Goal: Information Seeking & Learning: Learn about a topic

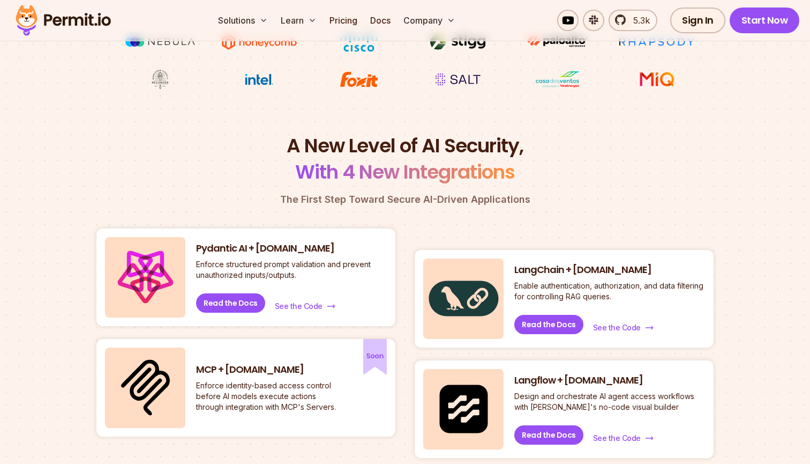
scroll to position [361, 0]
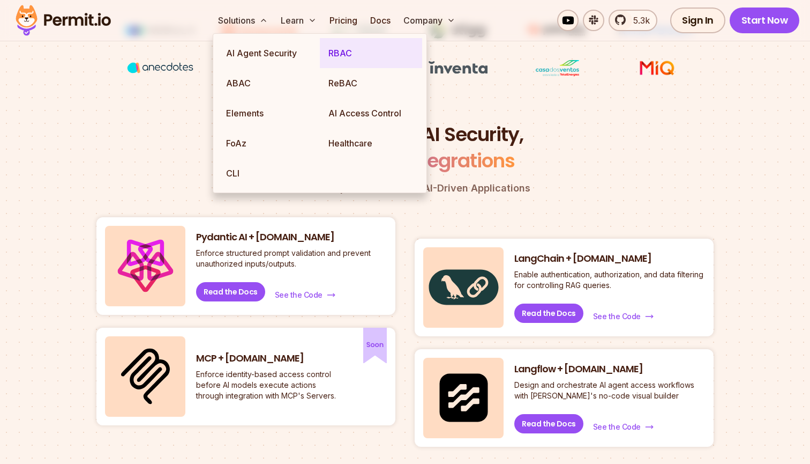
click at [332, 54] on link "RBAC" at bounding box center [371, 53] width 102 height 30
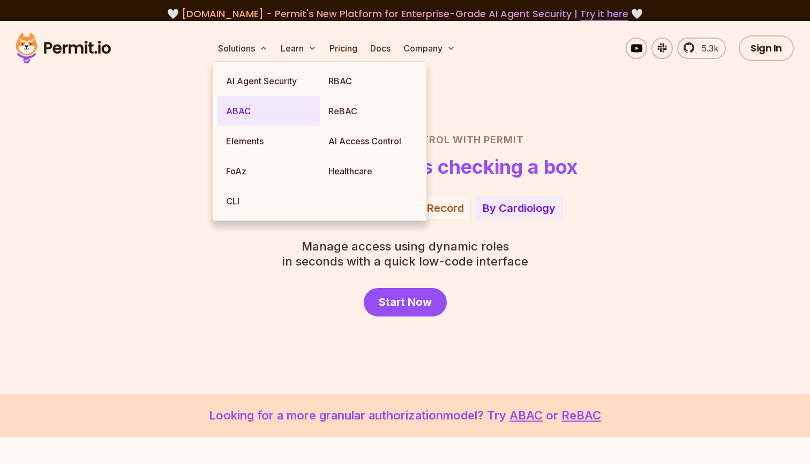
click at [261, 110] on link "ABAC" at bounding box center [269, 111] width 102 height 30
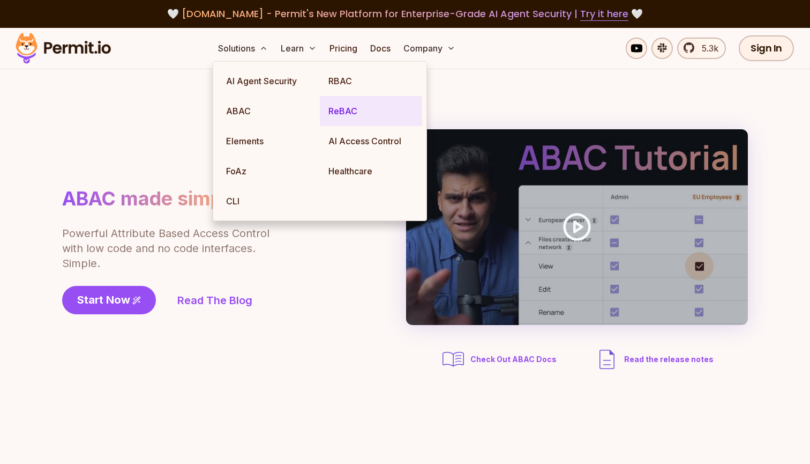
click at [337, 118] on link "ReBAC" at bounding box center [371, 111] width 102 height 30
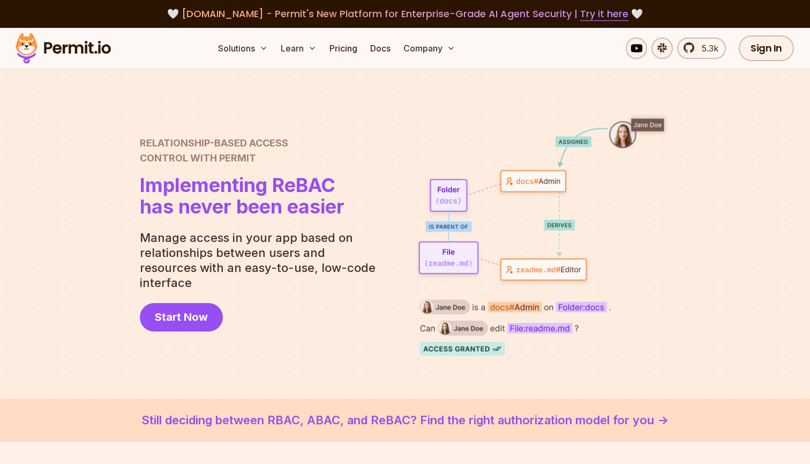
click at [247, 273] on p "Manage access in your app based on relationships between users and resources wi…" at bounding box center [262, 260] width 244 height 60
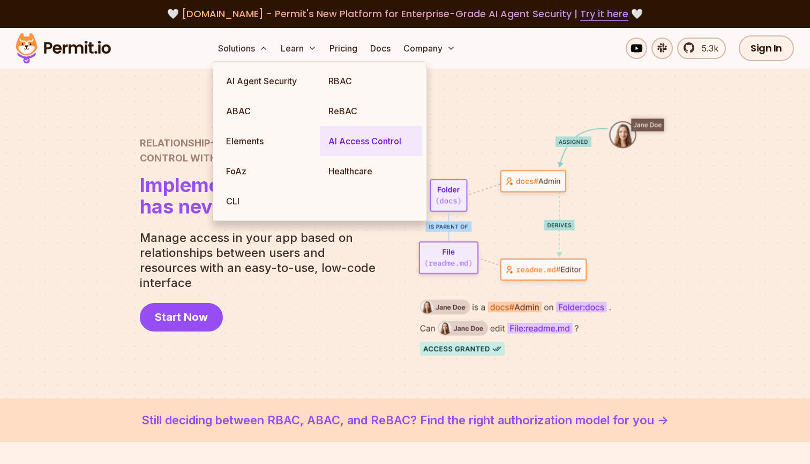
click at [338, 140] on link "AI Access Control" at bounding box center [371, 141] width 102 height 30
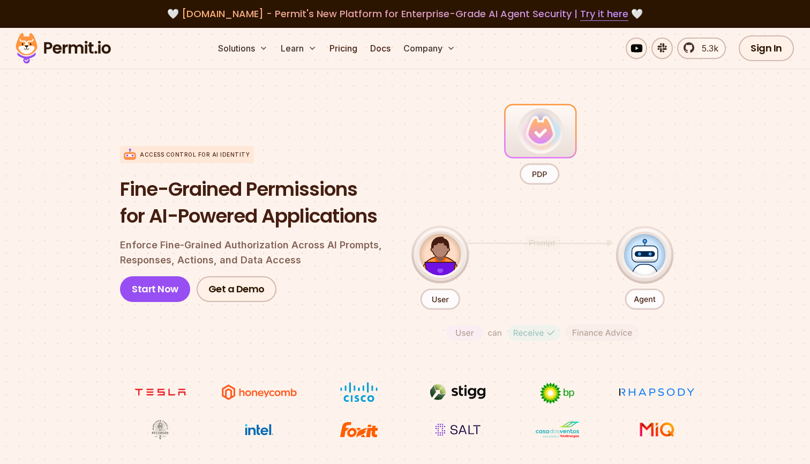
click at [207, 226] on h1 "Fine-Grained Permissions for AI-Powered Applications" at bounding box center [257, 202] width 274 height 53
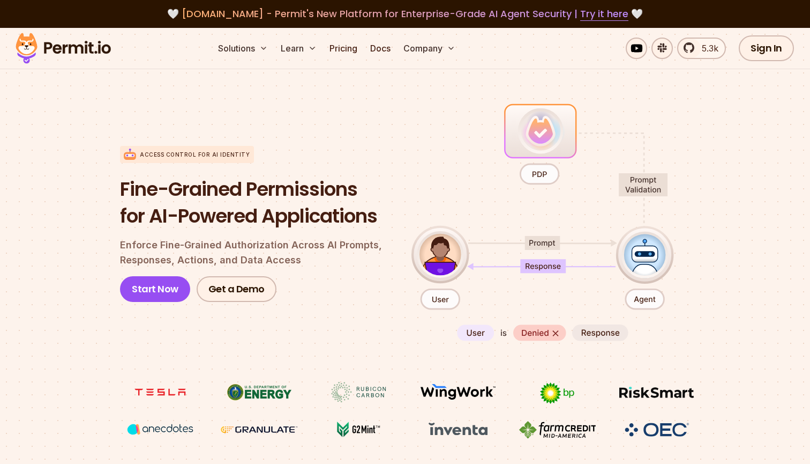
click at [207, 195] on h1 "Fine-Grained Permissions for AI-Powered Applications" at bounding box center [257, 202] width 274 height 53
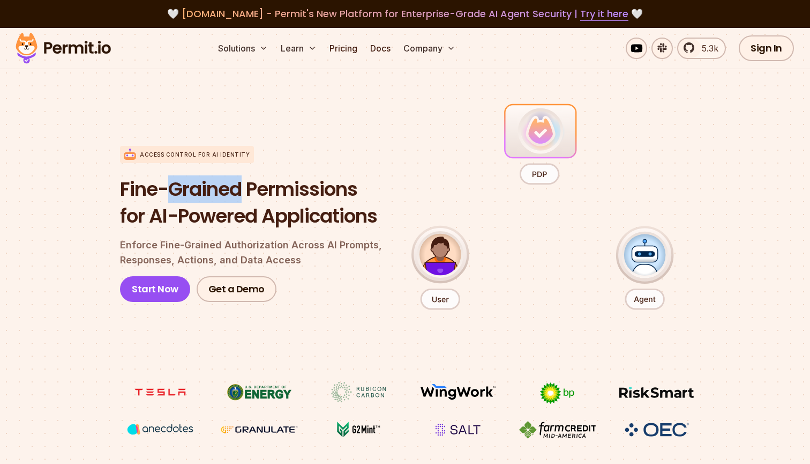
click at [273, 191] on h1 "Fine-Grained Permissions for AI-Powered Applications" at bounding box center [257, 202] width 274 height 53
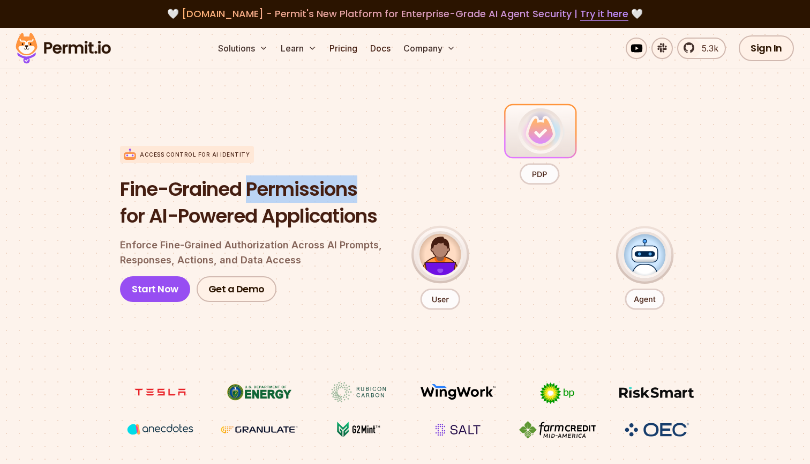
click at [200, 188] on h1 "Fine-Grained Permissions for AI-Powered Applications" at bounding box center [257, 202] width 274 height 53
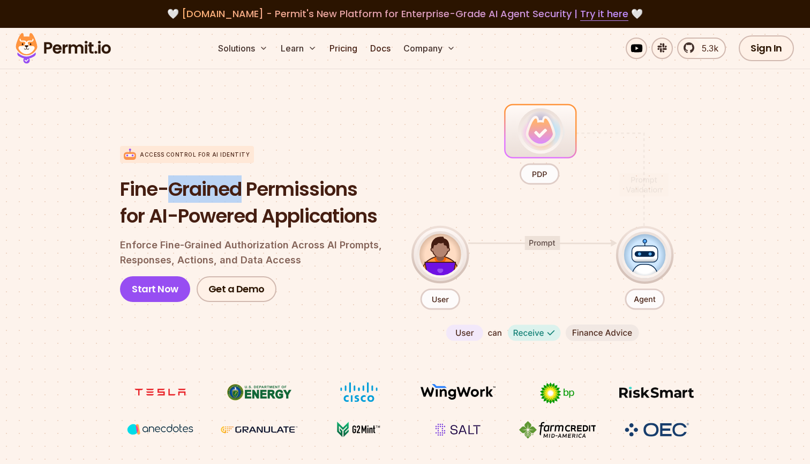
click at [278, 189] on h1 "Fine-Grained Permissions for AI-Powered Applications" at bounding box center [257, 202] width 274 height 53
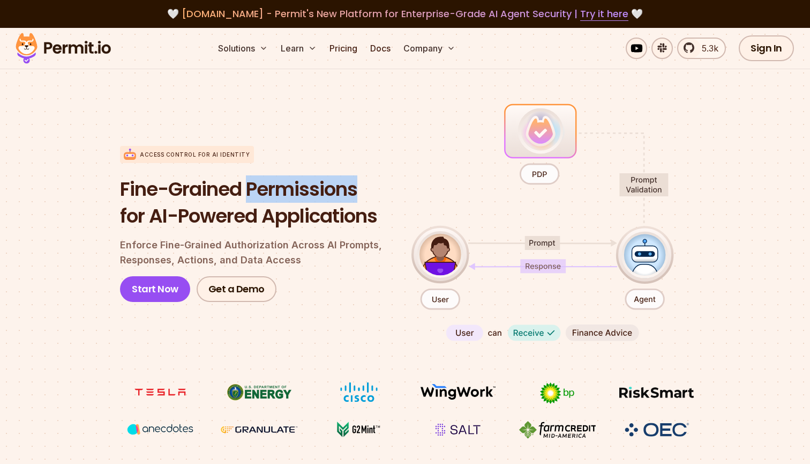
click at [208, 190] on h1 "Fine-Grained Permissions for AI-Powered Applications" at bounding box center [257, 202] width 274 height 53
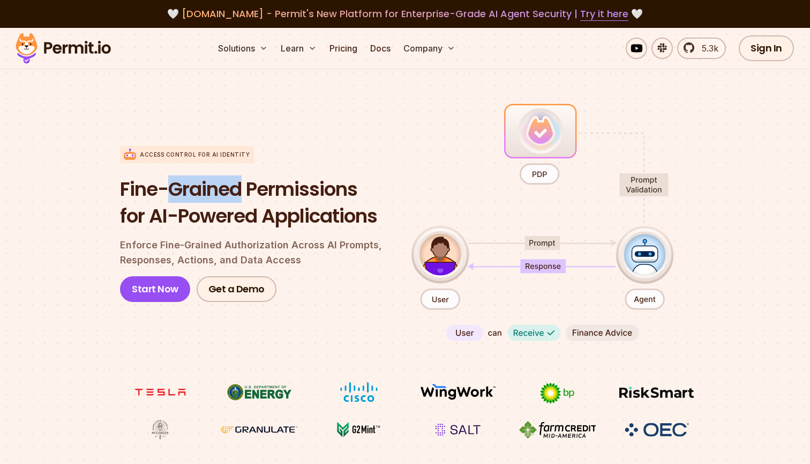
click at [279, 181] on h1 "Fine-Grained Permissions for AI-Powered Applications" at bounding box center [257, 202] width 274 height 53
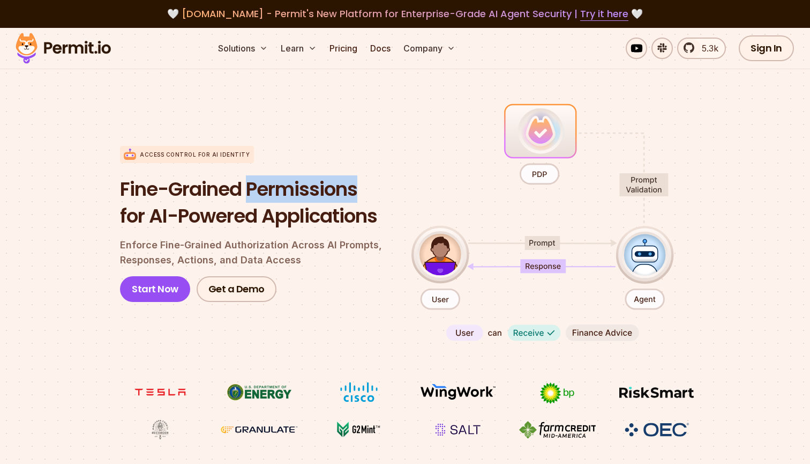
click at [219, 183] on h1 "Fine-Grained Permissions for AI-Powered Applications" at bounding box center [257, 202] width 274 height 53
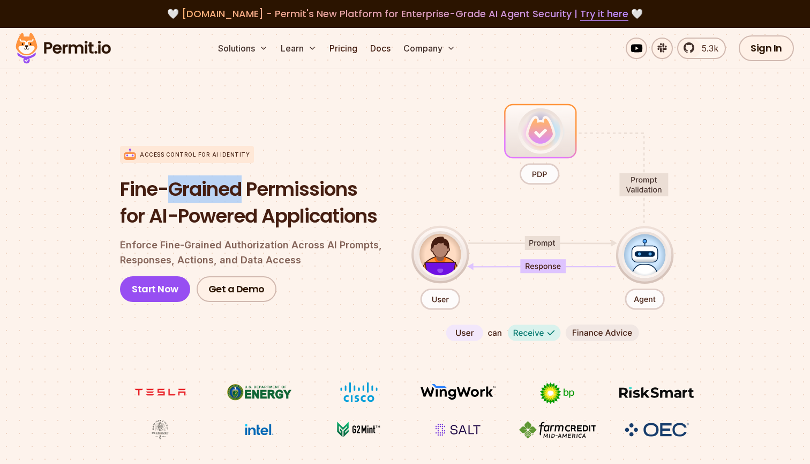
click at [277, 182] on h1 "Fine-Grained Permissions for AI-Powered Applications" at bounding box center [257, 202] width 274 height 53
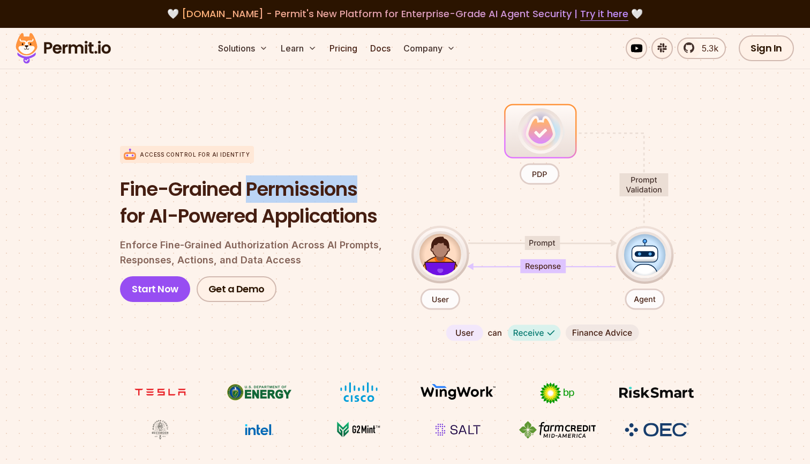
click at [209, 191] on h1 "Fine-Grained Permissions for AI-Powered Applications" at bounding box center [257, 202] width 274 height 53
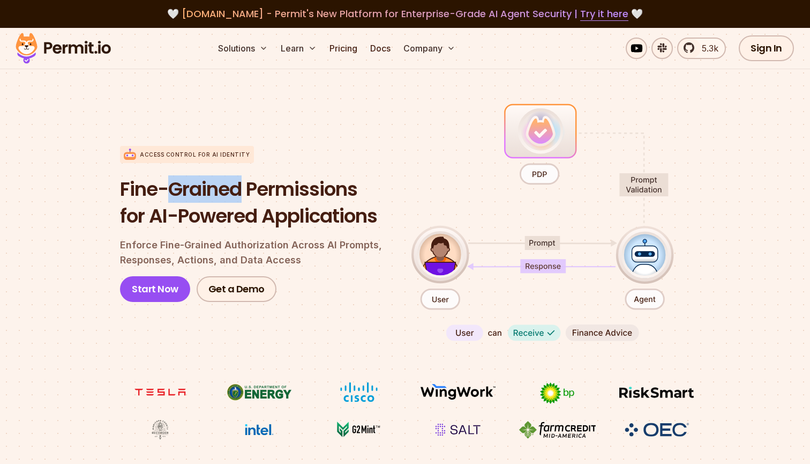
click at [274, 187] on h1 "Fine-Grained Permissions for AI-Powered Applications" at bounding box center [257, 202] width 274 height 53
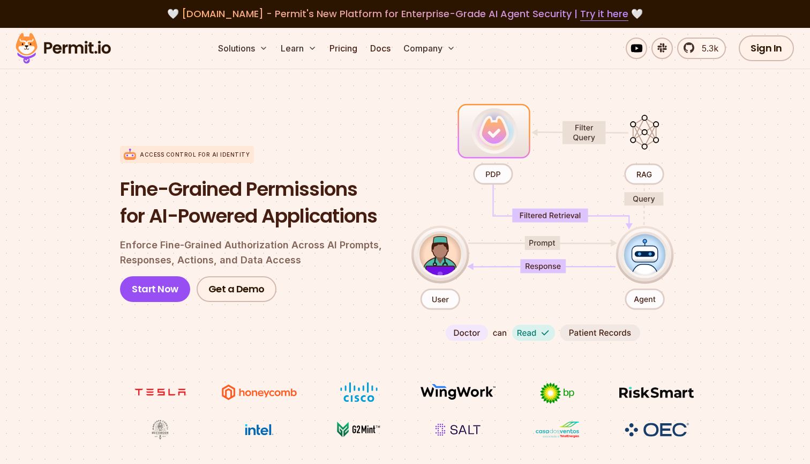
click at [296, 182] on h1 "Fine-Grained Permissions for AI-Powered Applications" at bounding box center [257, 202] width 274 height 53
click at [262, 182] on h1 "Fine-Grained Permissions for AI-Powered Applications" at bounding box center [257, 202] width 274 height 53
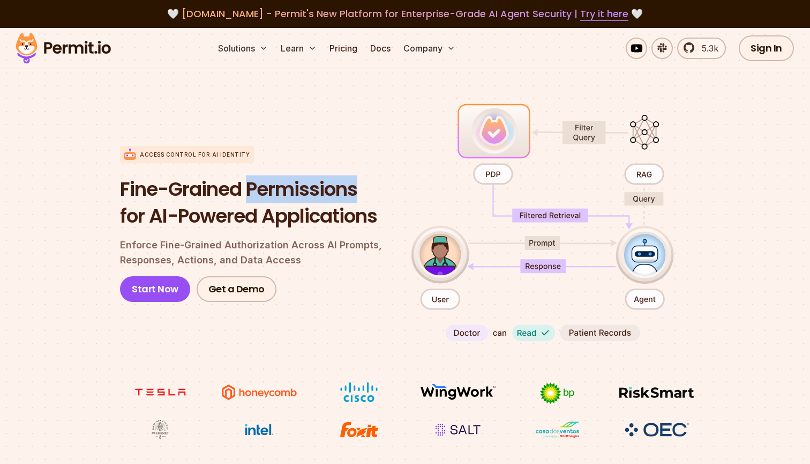
click at [223, 188] on h1 "Fine-Grained Permissions for AI-Powered Applications" at bounding box center [257, 202] width 274 height 53
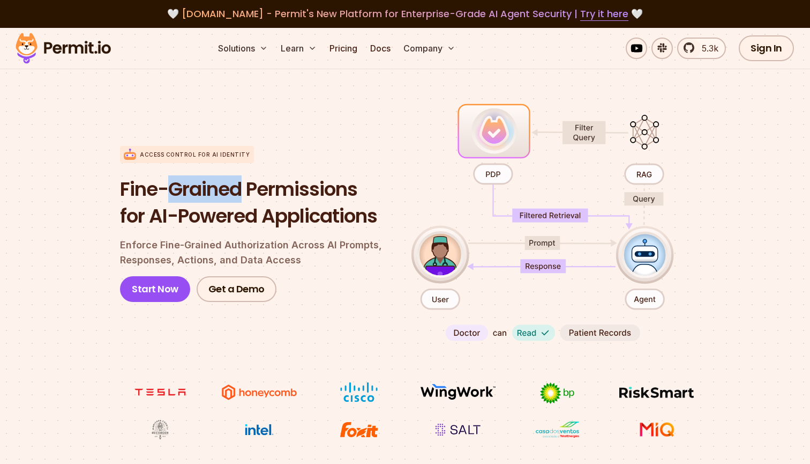
click at [271, 186] on h1 "Fine-Grained Permissions for AI-Powered Applications" at bounding box center [257, 202] width 274 height 53
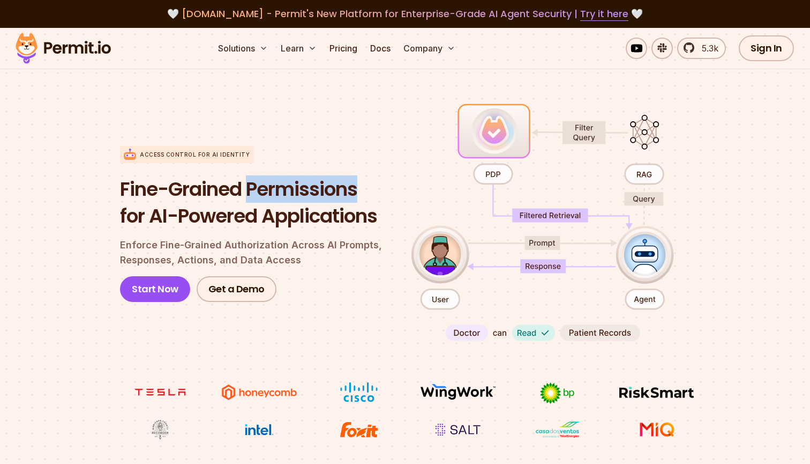
click at [222, 187] on h1 "Fine-Grained Permissions for AI-Powered Applications" at bounding box center [257, 202] width 274 height 53
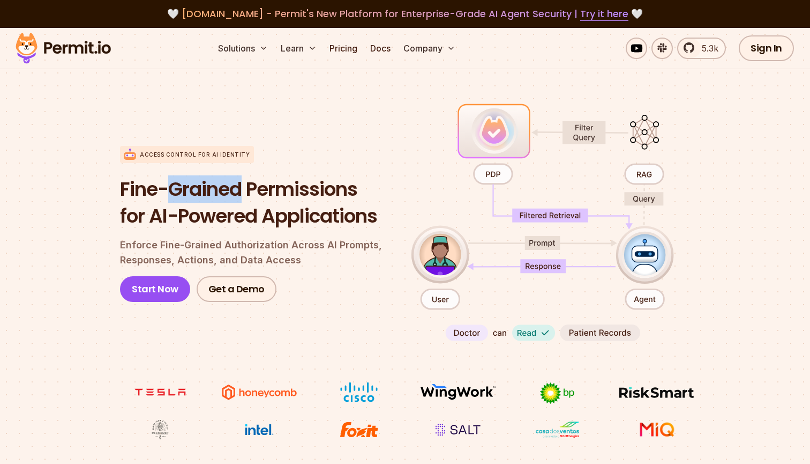
click at [281, 185] on h1 "Fine-Grained Permissions for AI-Powered Applications" at bounding box center [257, 202] width 274 height 53
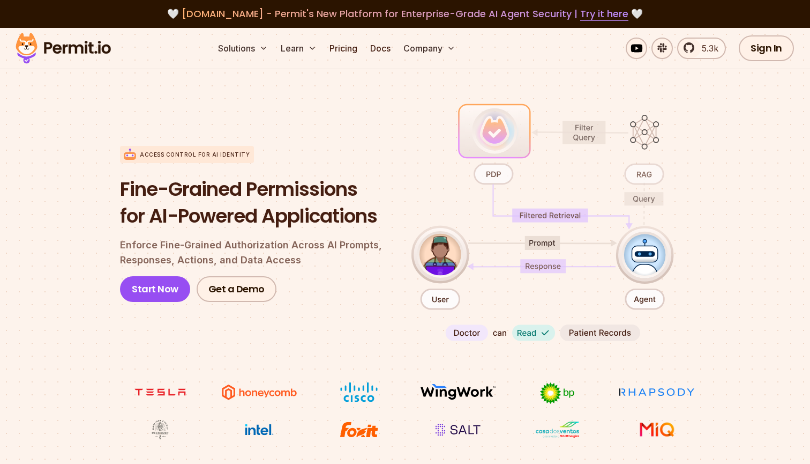
click at [281, 185] on h1 "Fine-Grained Permissions for AI-Powered Applications" at bounding box center [257, 202] width 274 height 53
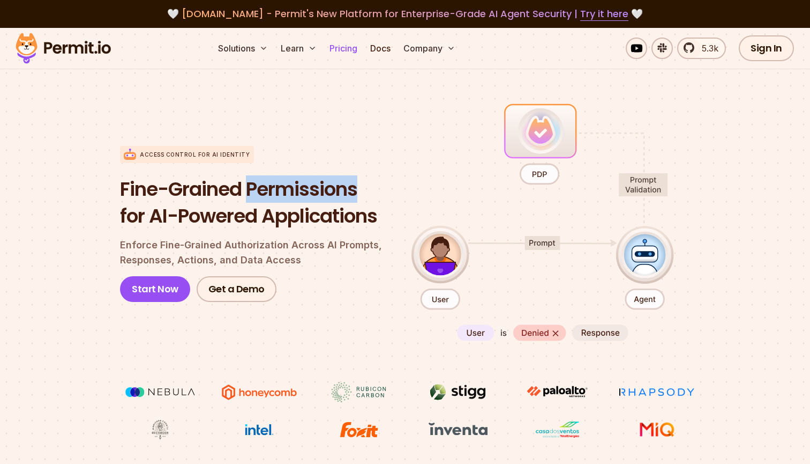
click at [352, 57] on link "Pricing" at bounding box center [343, 48] width 36 height 21
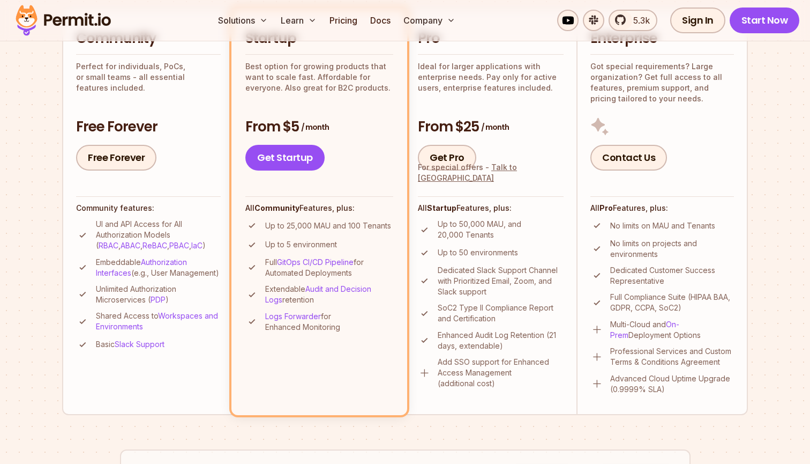
scroll to position [278, 0]
click at [349, 225] on p "Up to 25,000 MAU and 100 Tenants" at bounding box center [328, 224] width 126 height 11
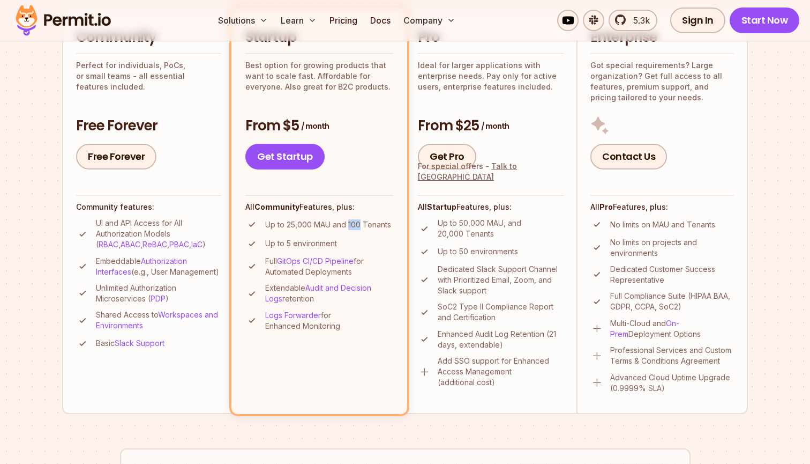
click at [369, 225] on p "Up to 25,000 MAU and 100 Tenants" at bounding box center [328, 224] width 126 height 11
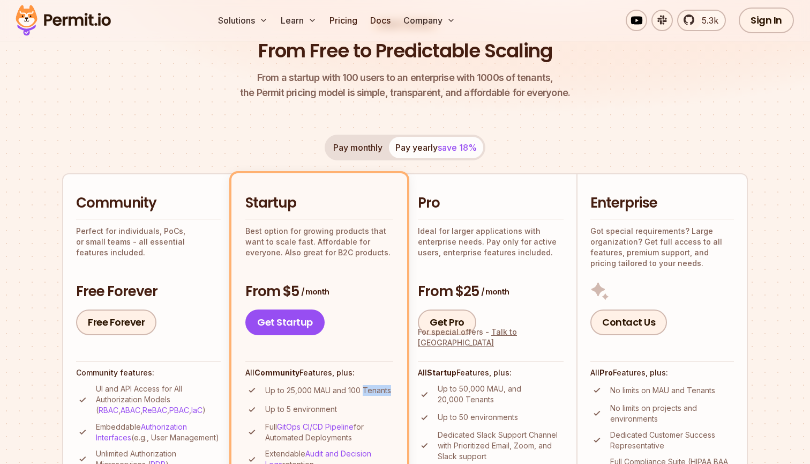
scroll to position [111, 0]
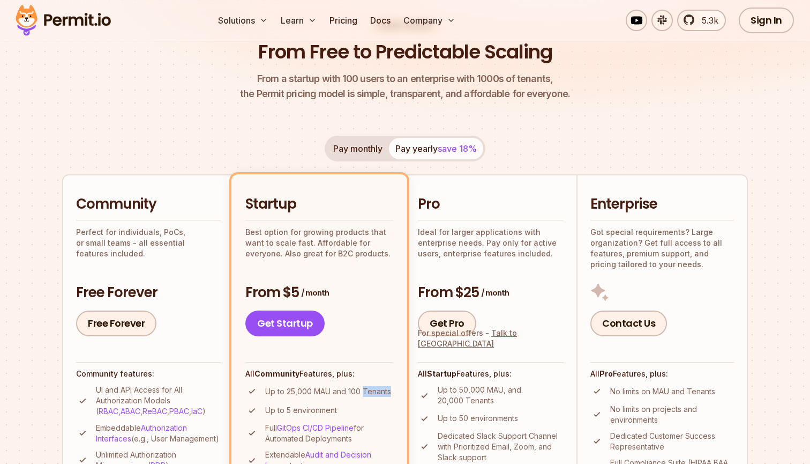
click at [362, 150] on button "Pay monthly" at bounding box center [358, 148] width 62 height 21
click at [426, 150] on button "Pay yearly save 18%" at bounding box center [436, 148] width 94 height 21
click at [382, 148] on button "Pay monthly" at bounding box center [358, 148] width 62 height 21
click at [429, 147] on button "Pay yearly save 18%" at bounding box center [436, 148] width 94 height 21
click at [384, 147] on button "Pay monthly" at bounding box center [358, 148] width 62 height 21
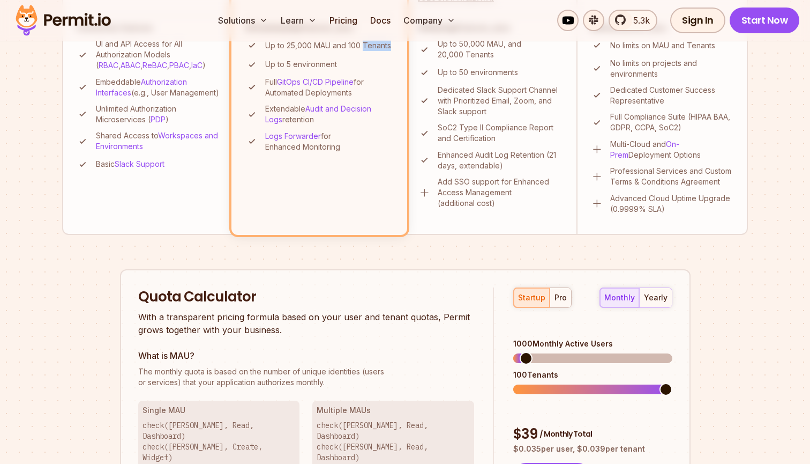
scroll to position [459, 0]
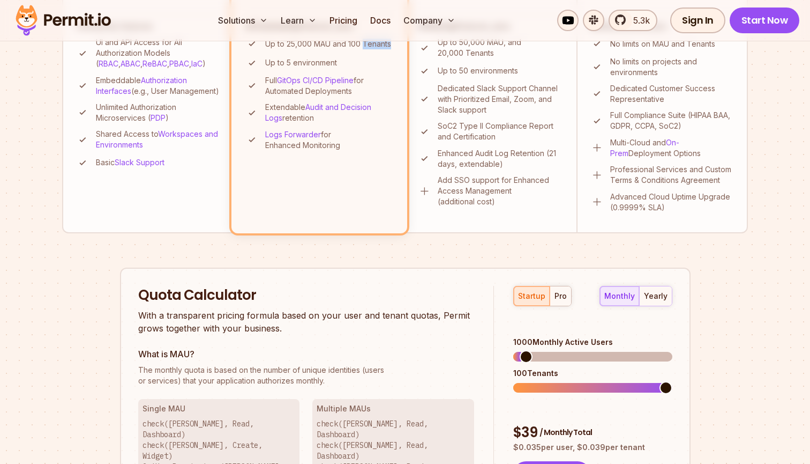
click at [400, 252] on div "Permit Pricing From Free to Predictable Scaling From a startup with 100 users t…" at bounding box center [405, 179] width 686 height 1014
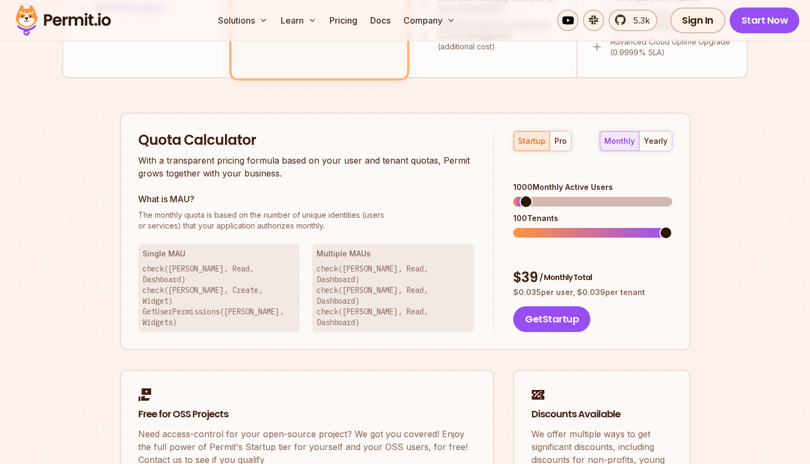
scroll to position [613, 0]
click at [557, 144] on div "pro" at bounding box center [561, 141] width 12 height 11
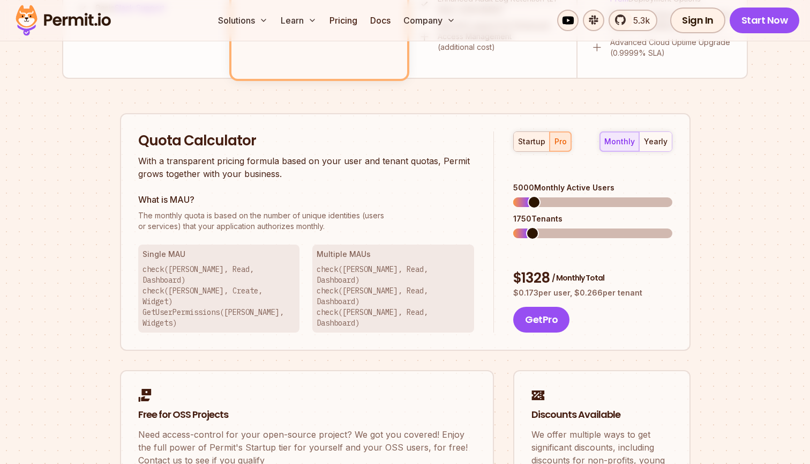
click at [536, 144] on div "startup" at bounding box center [531, 141] width 27 height 11
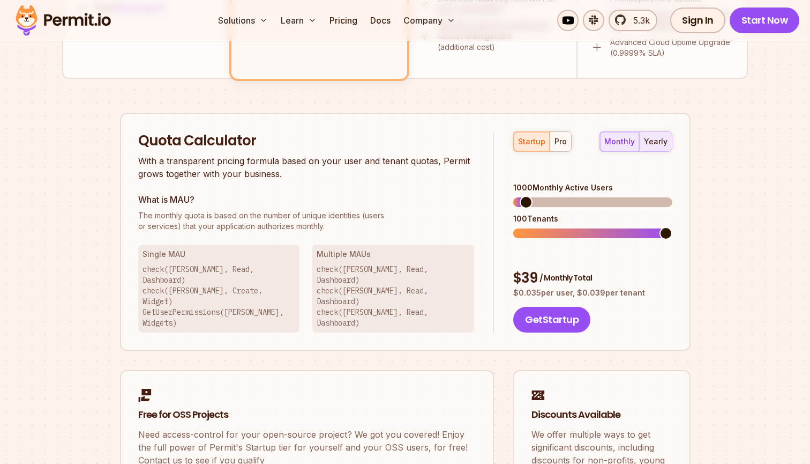
click at [661, 139] on div "yearly" at bounding box center [656, 141] width 24 height 11
click at [620, 144] on div "monthly" at bounding box center [619, 141] width 31 height 11
click at [527, 196] on span at bounding box center [531, 202] width 13 height 13
click at [513, 237] on span at bounding box center [519, 233] width 13 height 13
click at [516, 196] on span at bounding box center [521, 202] width 13 height 13
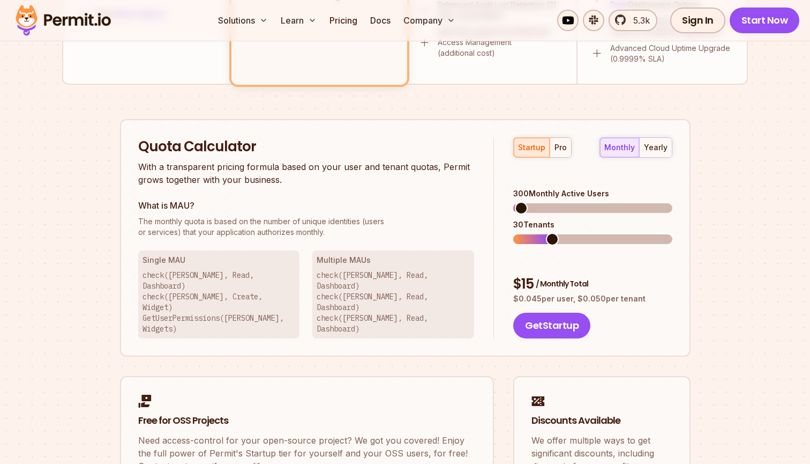
scroll to position [606, 0]
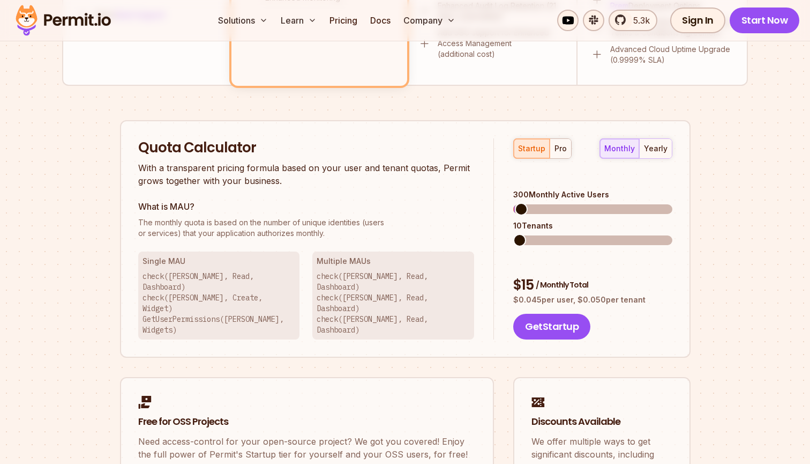
click at [518, 234] on span at bounding box center [519, 240] width 13 height 13
click at [449, 237] on p "The monthly quota is based on the number of unique identities (users or service…" at bounding box center [306, 227] width 337 height 21
click at [228, 288] on p "check([PERSON_NAME], Read, Dashboard) check([PERSON_NAME], Create, Widget) GetU…" at bounding box center [219, 303] width 153 height 64
click at [356, 259] on h3 "Multiple MAUs" at bounding box center [393, 261] width 153 height 11
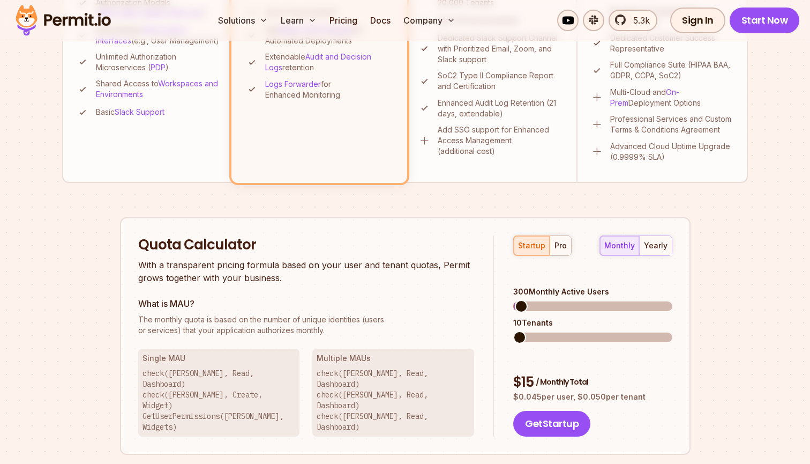
scroll to position [584, 0]
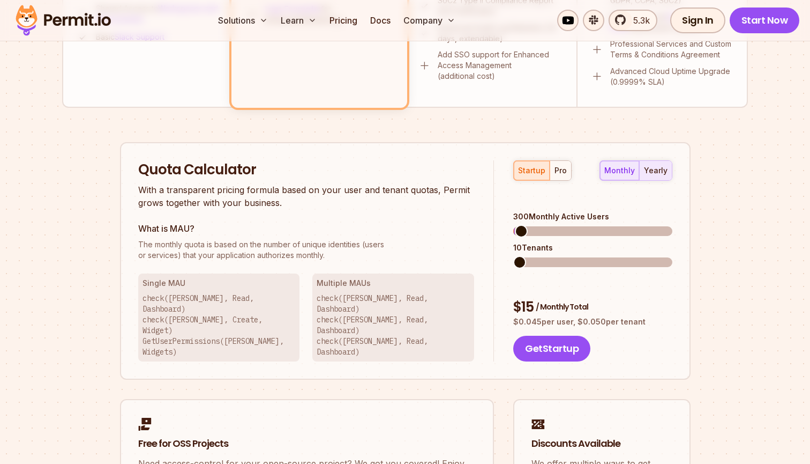
click at [658, 173] on div "yearly" at bounding box center [656, 170] width 24 height 11
click at [626, 171] on div "monthly" at bounding box center [619, 170] width 31 height 11
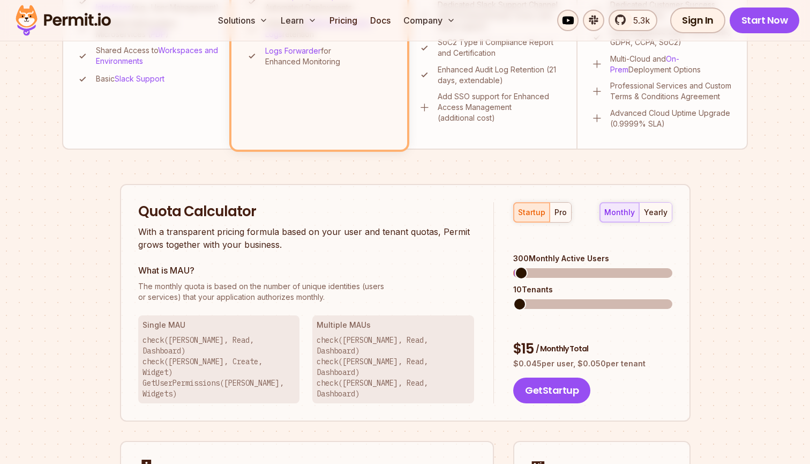
scroll to position [554, 0]
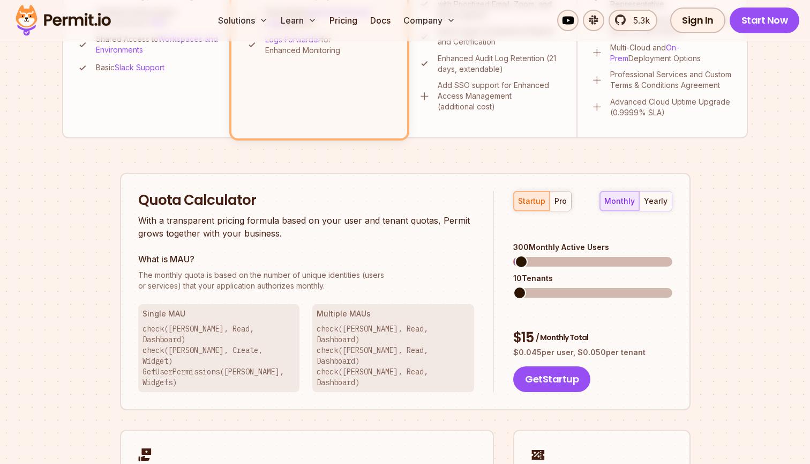
click at [347, 315] on h3 "Multiple MAUs" at bounding box center [393, 313] width 153 height 11
click at [359, 312] on h3 "Multiple MAUs" at bounding box center [393, 313] width 153 height 11
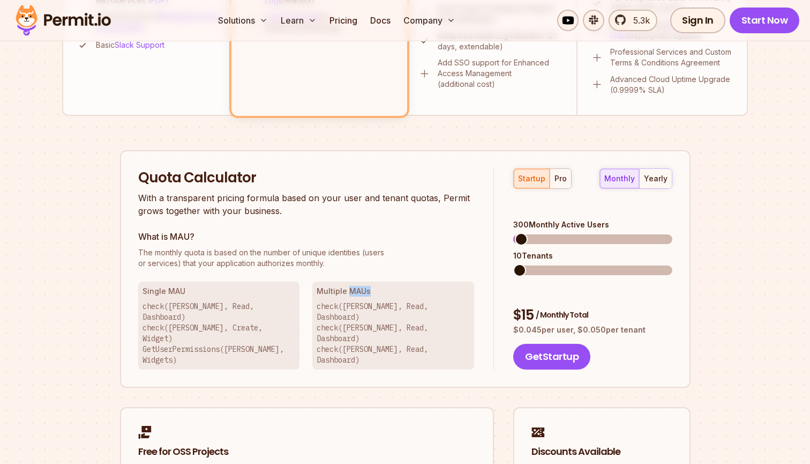
scroll to position [579, 0]
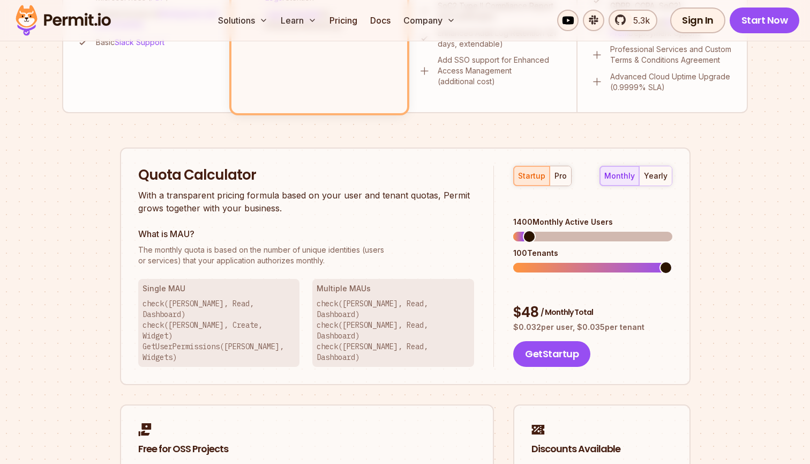
click at [524, 230] on span at bounding box center [529, 236] width 13 height 13
click at [722, 261] on div "Permit Pricing From Free to Predictable Scaling From a startup with 100 users t…" at bounding box center [405, 59] width 686 height 1014
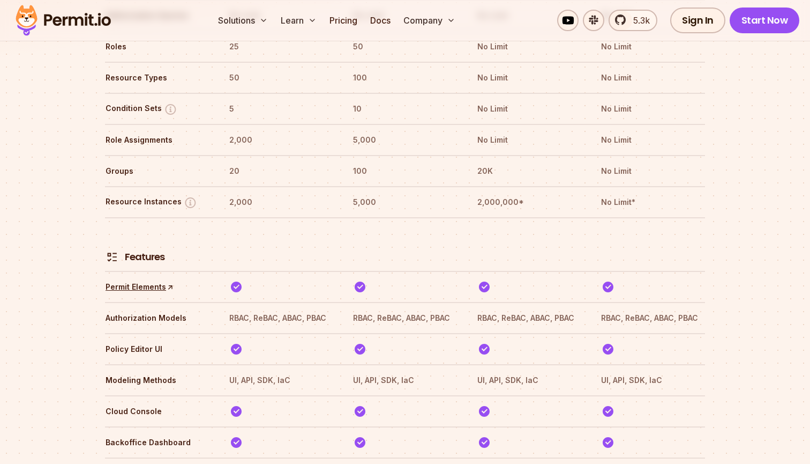
scroll to position [1462, 0]
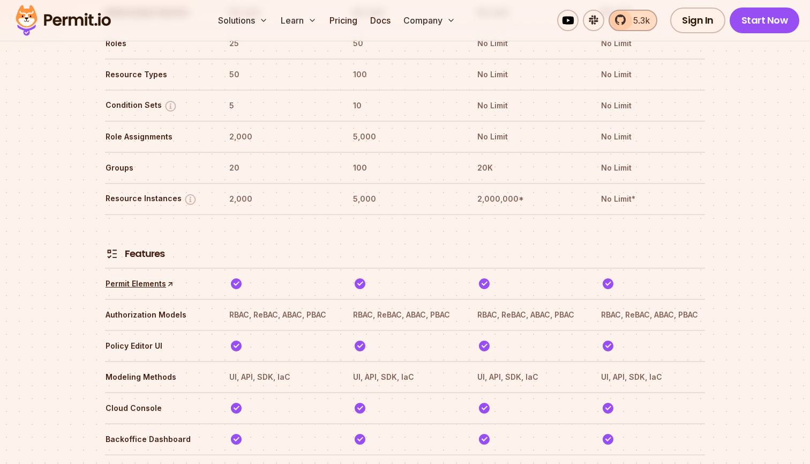
click at [635, 20] on span "5.3k" at bounding box center [638, 20] width 23 height 13
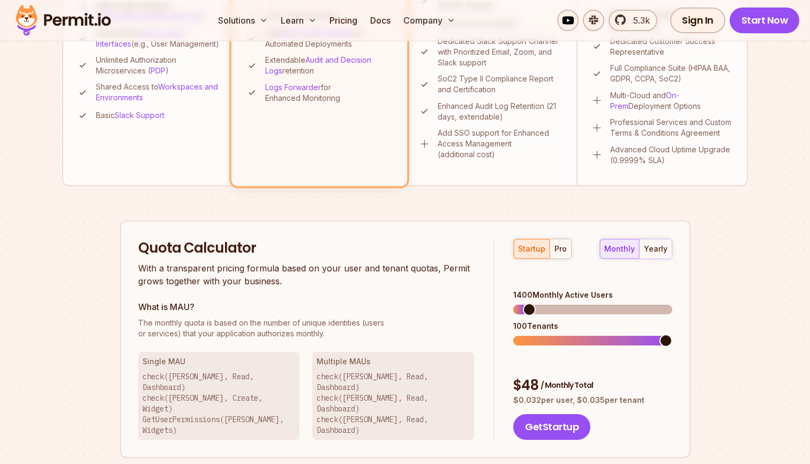
scroll to position [498, 0]
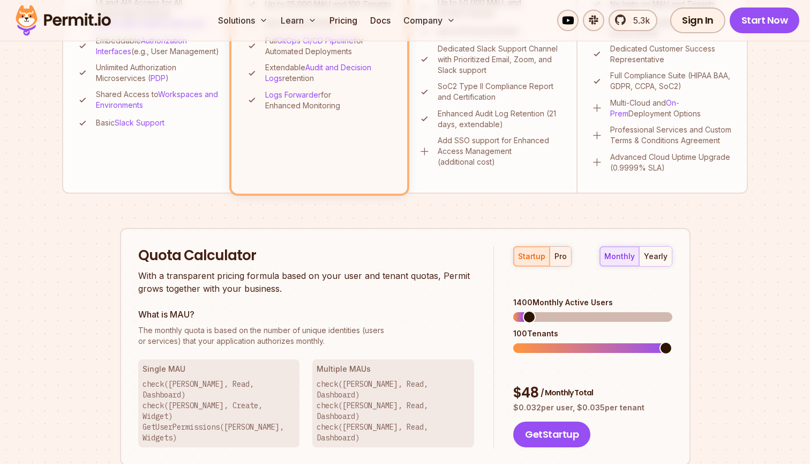
click at [567, 260] on button "pro" at bounding box center [560, 256] width 21 height 19
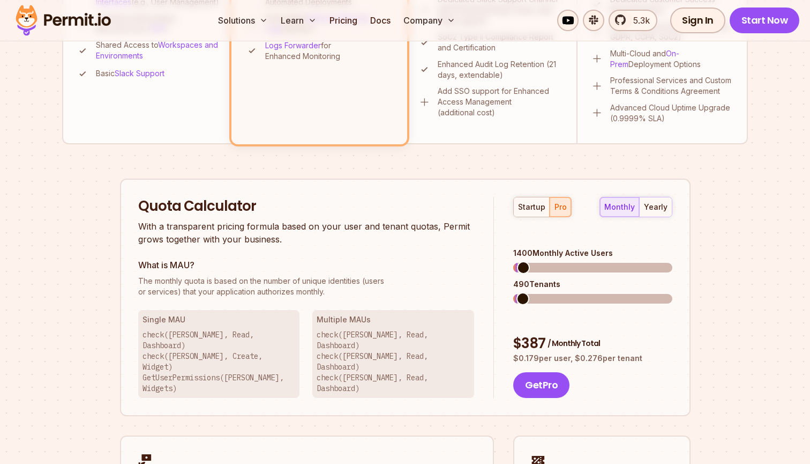
scroll to position [554, 0]
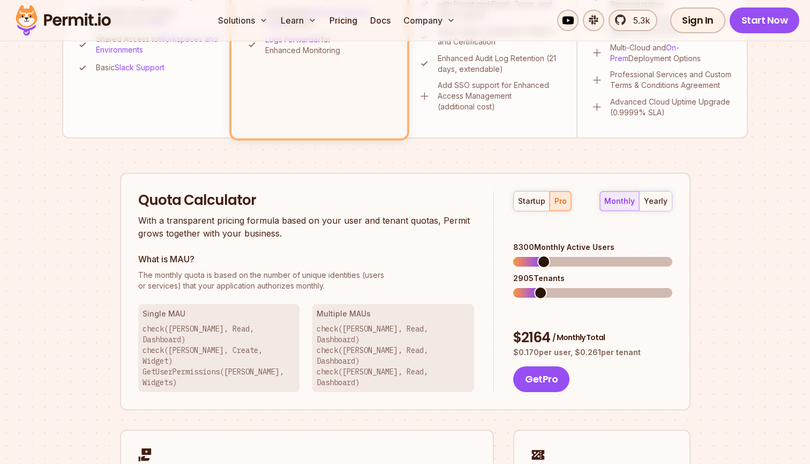
click at [540, 255] on span at bounding box center [544, 261] width 13 height 13
click at [523, 286] on span at bounding box center [529, 292] width 13 height 13
click at [549, 255] on span at bounding box center [552, 261] width 13 height 13
click at [422, 267] on div "What is MAU? The monthly quota is based on the number of unique identities (use…" at bounding box center [306, 271] width 337 height 39
click at [419, 220] on p "With a transparent pricing formula based on your user and tenant quotas, Permit…" at bounding box center [306, 227] width 337 height 26
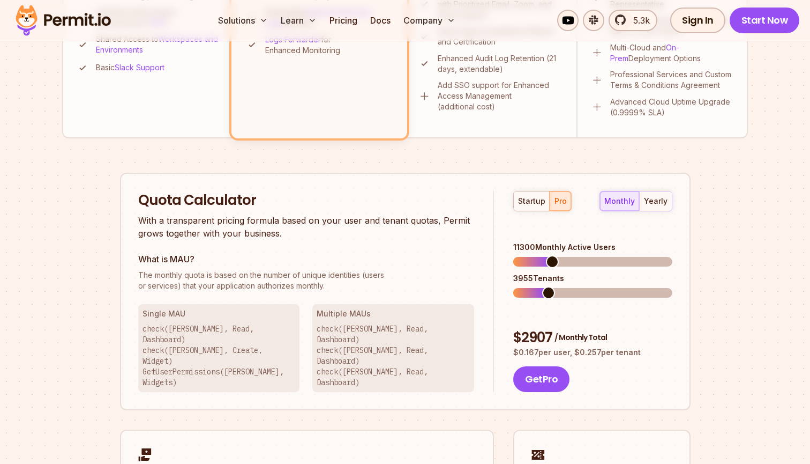
click at [419, 220] on p "With a transparent pricing formula based on your user and tenant quotas, Permit…" at bounding box center [306, 227] width 337 height 26
click at [457, 225] on p "With a transparent pricing formula based on your user and tenant quotas, Permit…" at bounding box center [306, 227] width 337 height 26
click at [378, 244] on div "Quota Calculator With a transparent pricing formula based on your user and tena…" at bounding box center [316, 291] width 356 height 201
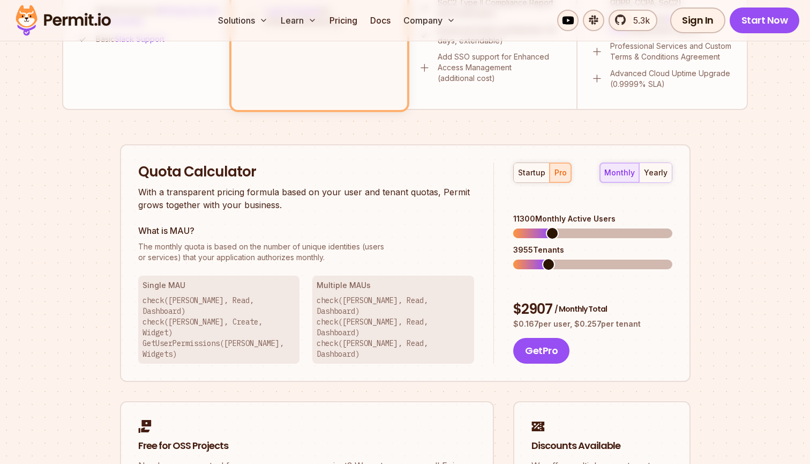
scroll to position [589, 0]
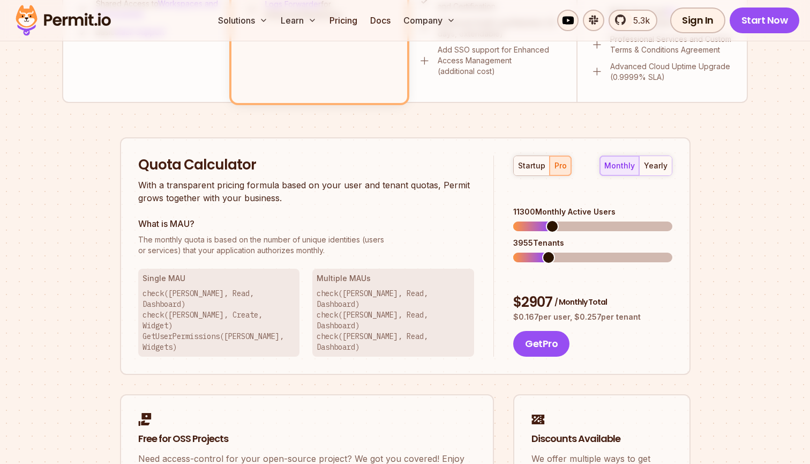
click at [340, 245] on p "The monthly quota is based on the number of unique identities (users or service…" at bounding box center [306, 244] width 337 height 21
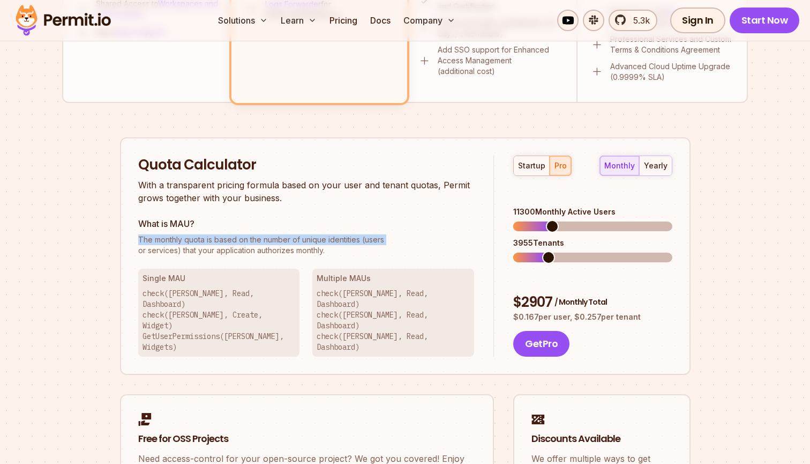
click at [340, 245] on p "The monthly quota is based on the number of unique identities (users or service…" at bounding box center [306, 244] width 337 height 21
click at [321, 241] on span "The monthly quota is based on the number of unique identities (users" at bounding box center [306, 239] width 337 height 11
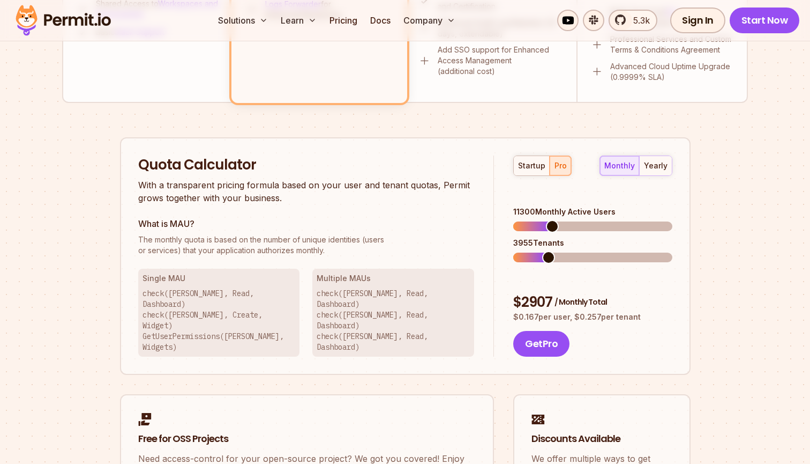
click at [321, 241] on span "The monthly quota is based on the number of unique identities (users" at bounding box center [306, 239] width 337 height 11
click at [307, 256] on p "The monthly quota is based on the number of unique identities (users or service…" at bounding box center [306, 244] width 337 height 21
click at [295, 249] on p "The monthly quota is based on the number of unique identities (users or service…" at bounding box center [306, 244] width 337 height 21
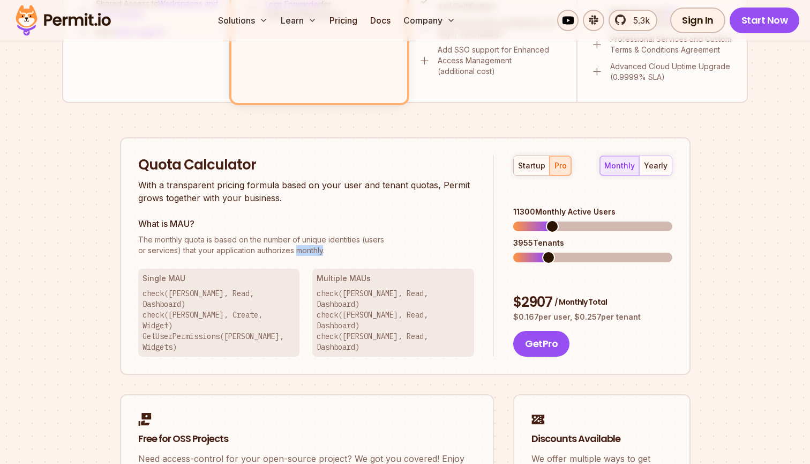
click at [295, 249] on p "The monthly quota is based on the number of unique identities (users or service…" at bounding box center [306, 244] width 337 height 21
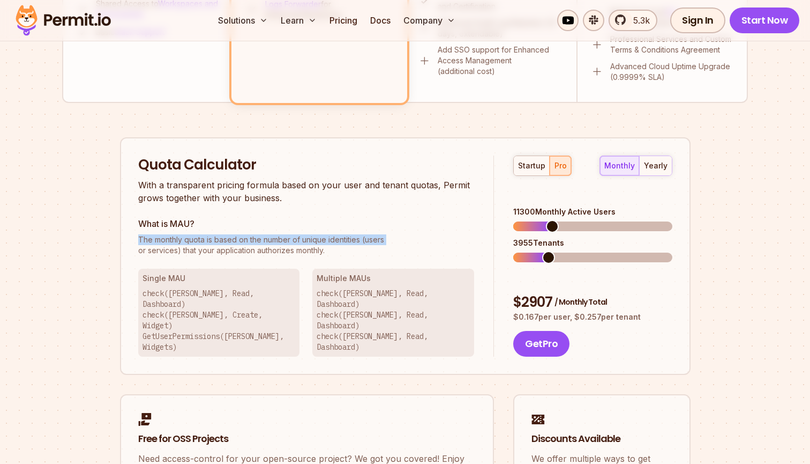
click at [312, 250] on p "The monthly quota is based on the number of unique identities (users or service…" at bounding box center [306, 244] width 337 height 21
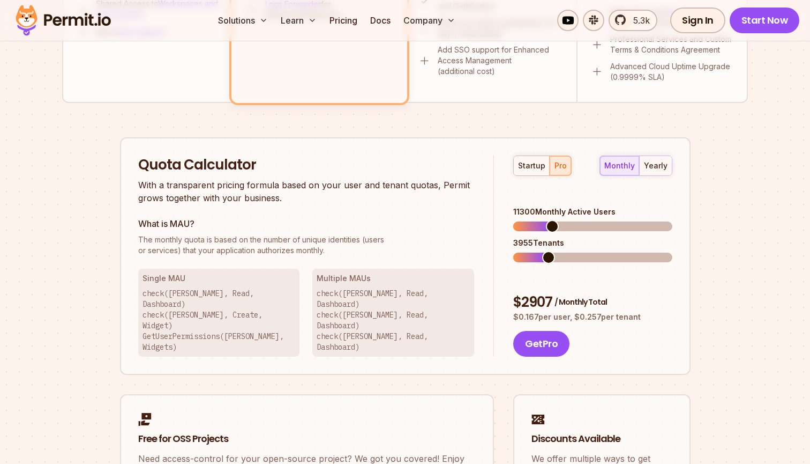
click at [249, 293] on p "check([PERSON_NAME], Read, Dashboard) check([PERSON_NAME], Create, Widget) GetU…" at bounding box center [219, 320] width 153 height 64
click at [248, 308] on p "check([PERSON_NAME], Read, Dashboard) check([PERSON_NAME], Create, Widget) GetU…" at bounding box center [219, 320] width 153 height 64
click at [214, 305] on p "check([PERSON_NAME], Read, Dashboard) check([PERSON_NAME], Create, Widget) GetU…" at bounding box center [219, 320] width 153 height 64
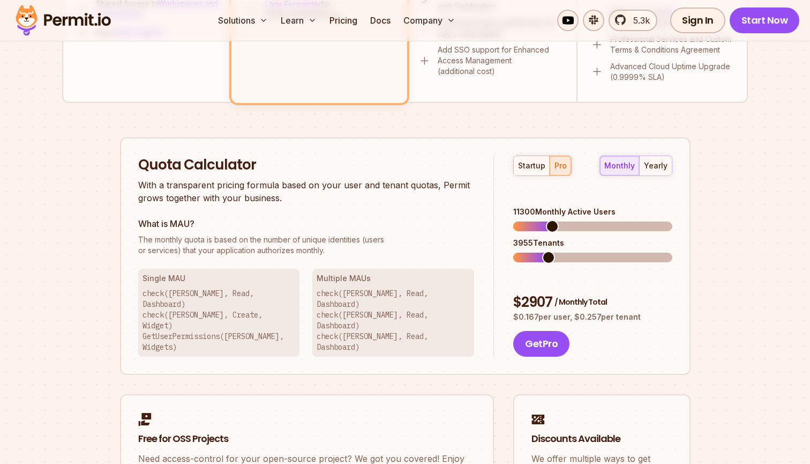
click at [214, 305] on p "check([PERSON_NAME], Read, Dashboard) check([PERSON_NAME], Create, Widget) GetU…" at bounding box center [219, 320] width 153 height 64
click at [215, 314] on p "check([PERSON_NAME], Read, Dashboard) check([PERSON_NAME], Create, Widget) GetU…" at bounding box center [219, 320] width 153 height 64
click at [240, 314] on p "check([PERSON_NAME], Read, Dashboard) check([PERSON_NAME], Create, Widget) GetU…" at bounding box center [219, 320] width 153 height 64
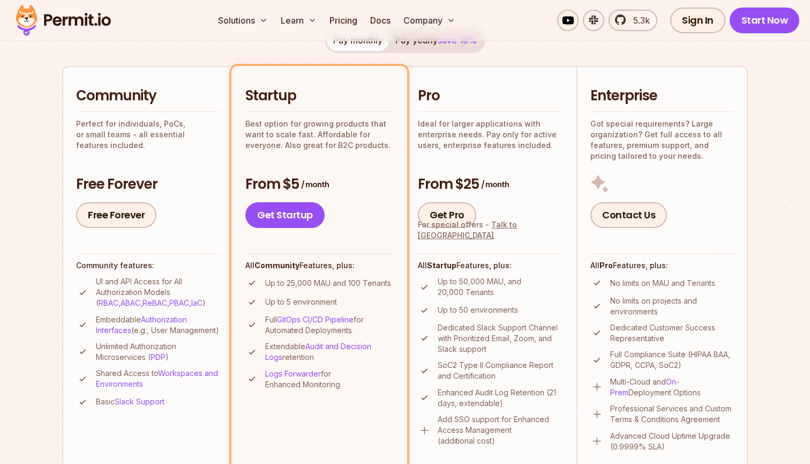
scroll to position [225, 0]
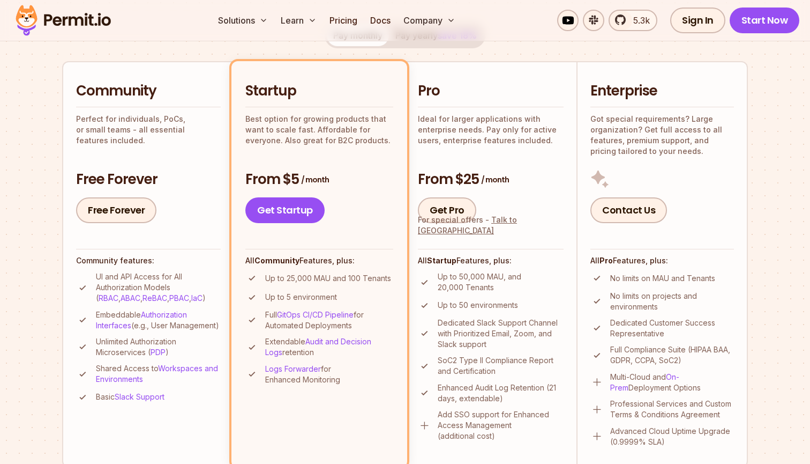
click at [292, 280] on p "Up to 25,000 MAU and 100 Tenants" at bounding box center [328, 278] width 126 height 11
click at [309, 278] on p "Up to 25,000 MAU and 100 Tenants" at bounding box center [328, 278] width 126 height 11
click at [331, 278] on p "Up to 25,000 MAU and 100 Tenants" at bounding box center [328, 278] width 126 height 11
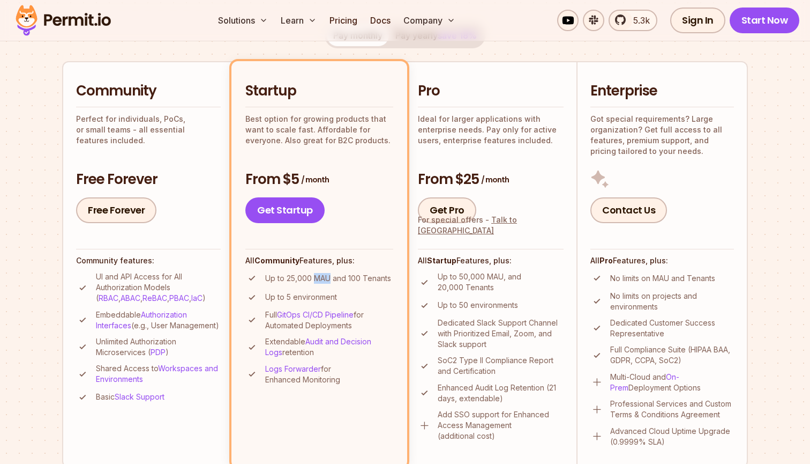
click at [331, 278] on p "Up to 25,000 MAU and 100 Tenants" at bounding box center [328, 278] width 126 height 11
click at [356, 278] on p "Up to 25,000 MAU and 100 Tenants" at bounding box center [328, 278] width 126 height 11
click at [375, 277] on p "Up to 25,000 MAU and 100 Tenants" at bounding box center [328, 278] width 126 height 11
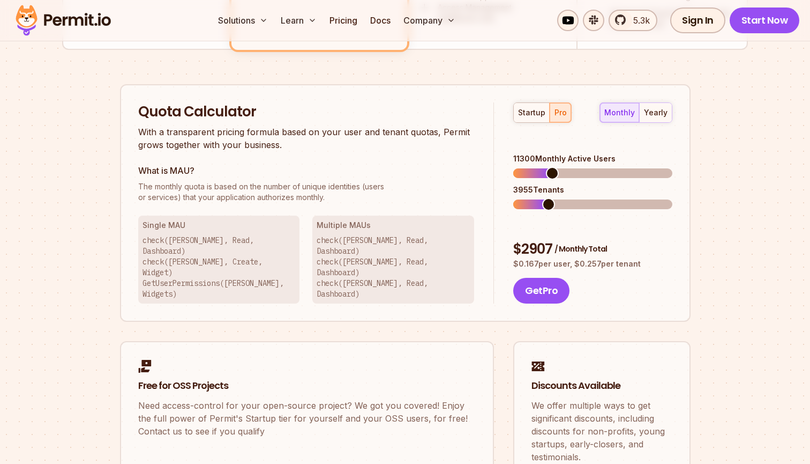
scroll to position [640, 0]
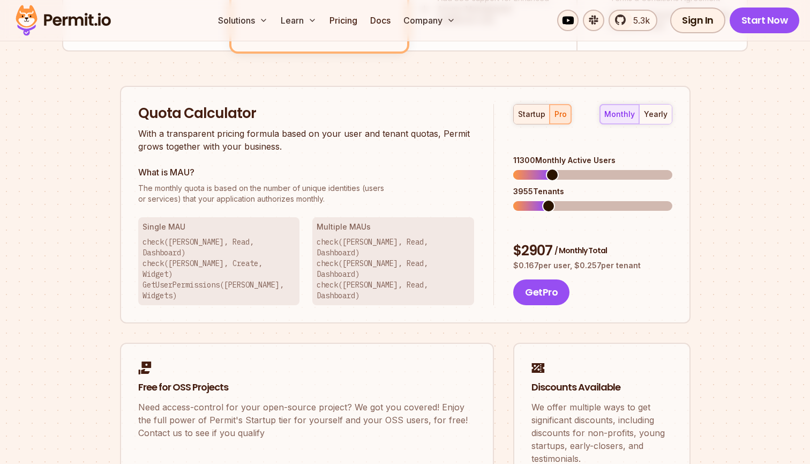
click at [525, 118] on div "startup" at bounding box center [531, 114] width 27 height 11
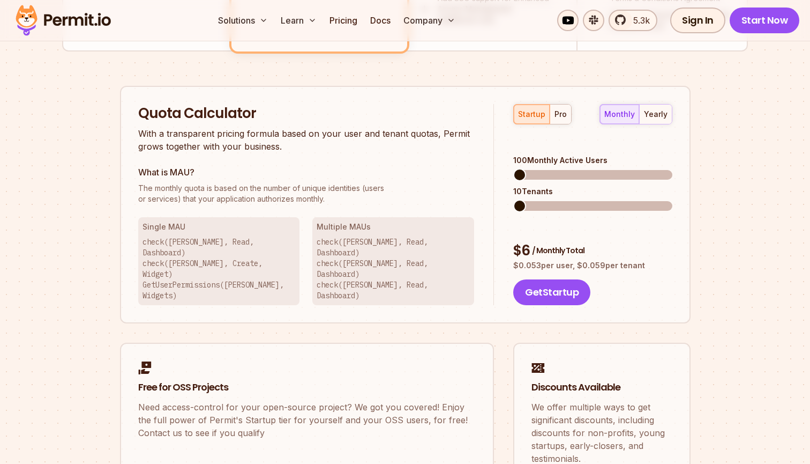
click at [513, 168] on span at bounding box center [519, 174] width 13 height 13
click at [513, 199] on span at bounding box center [519, 205] width 13 height 13
click at [526, 168] on span at bounding box center [531, 174] width 13 height 13
click at [513, 201] on span at bounding box center [513, 206] width 0 height 10
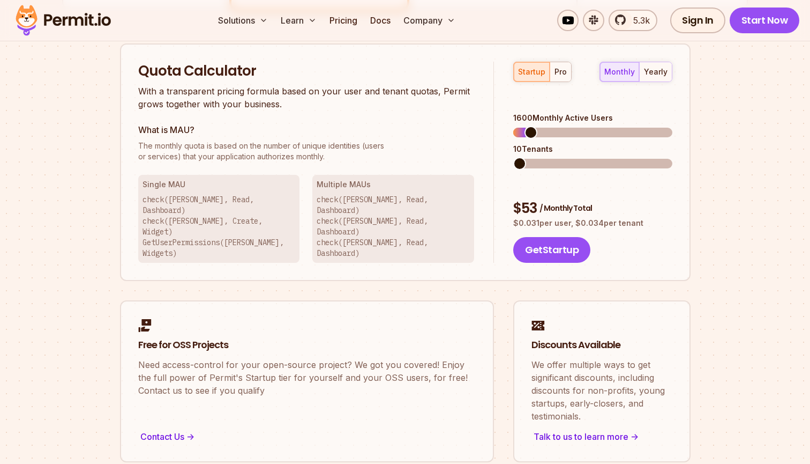
scroll to position [627, 0]
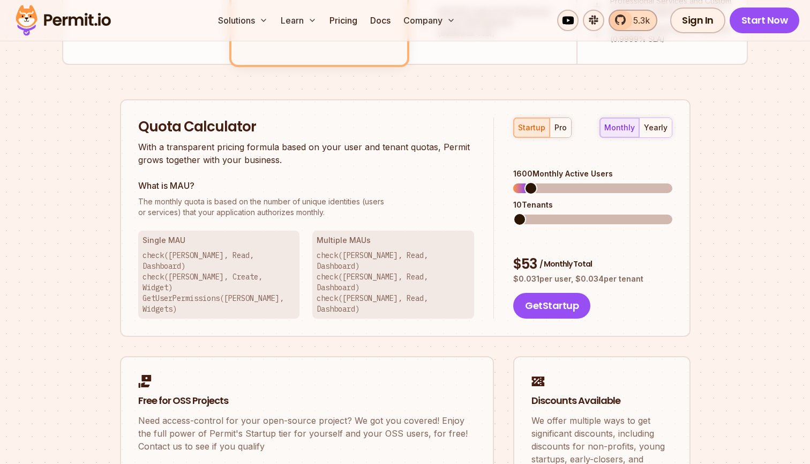
click at [633, 23] on span "5.3k" at bounding box center [638, 20] width 23 height 13
